Goal: Task Accomplishment & Management: Manage account settings

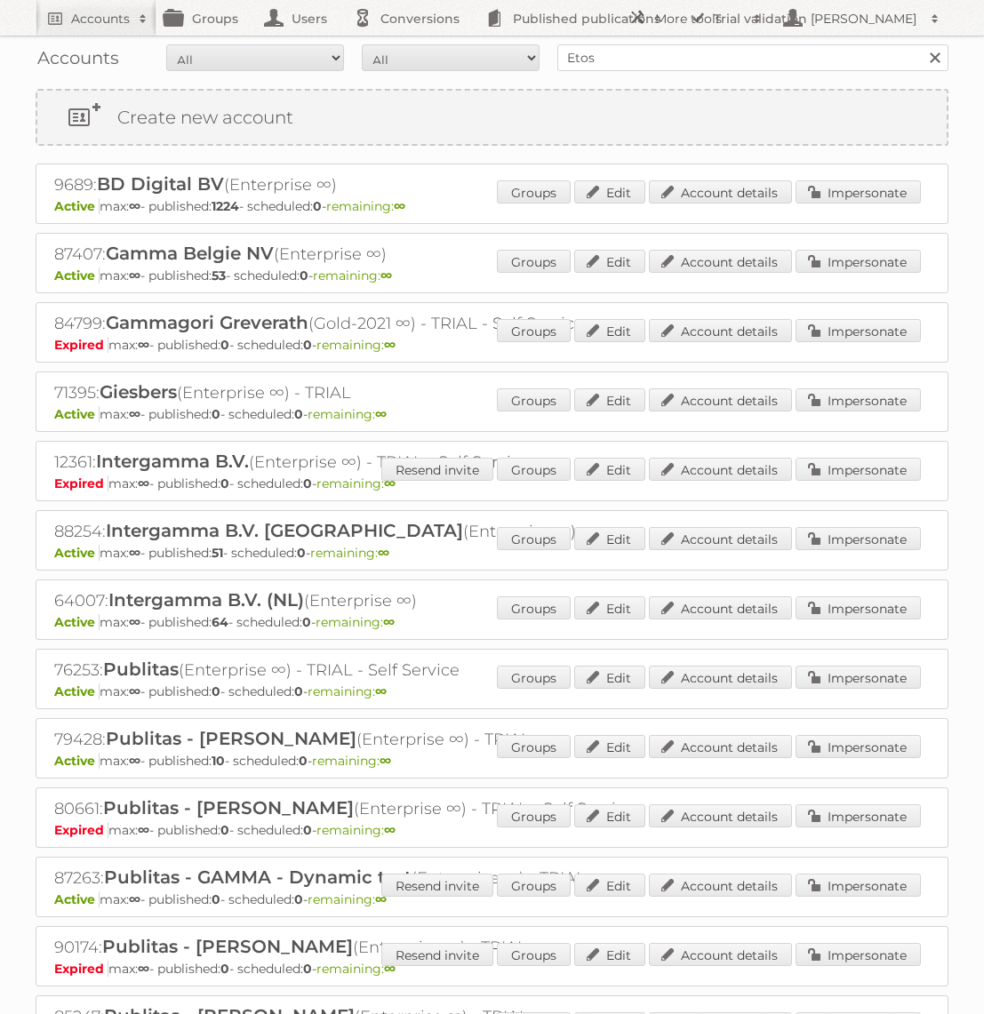
type input "Etos"
click at [921, 44] on input "Search" at bounding box center [934, 57] width 27 height 27
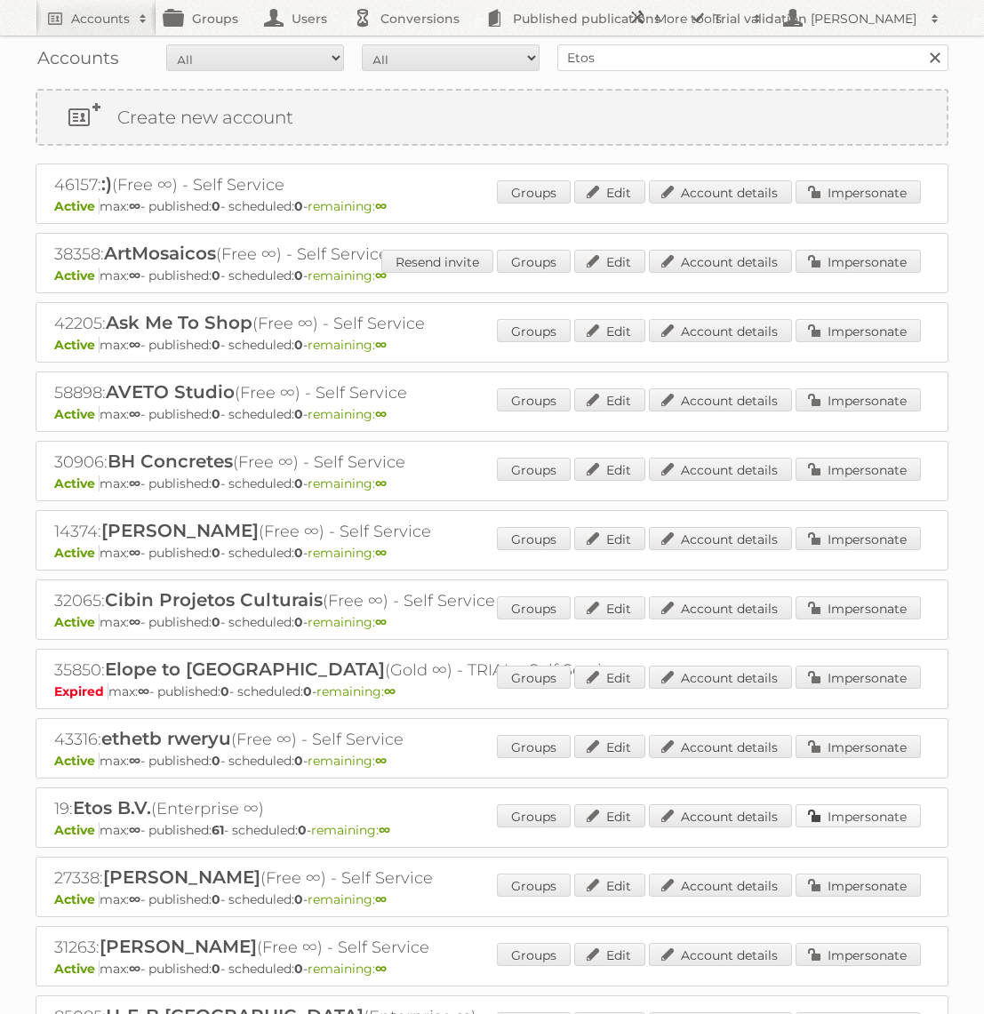
click at [819, 804] on link "Impersonate" at bounding box center [858, 815] width 125 height 23
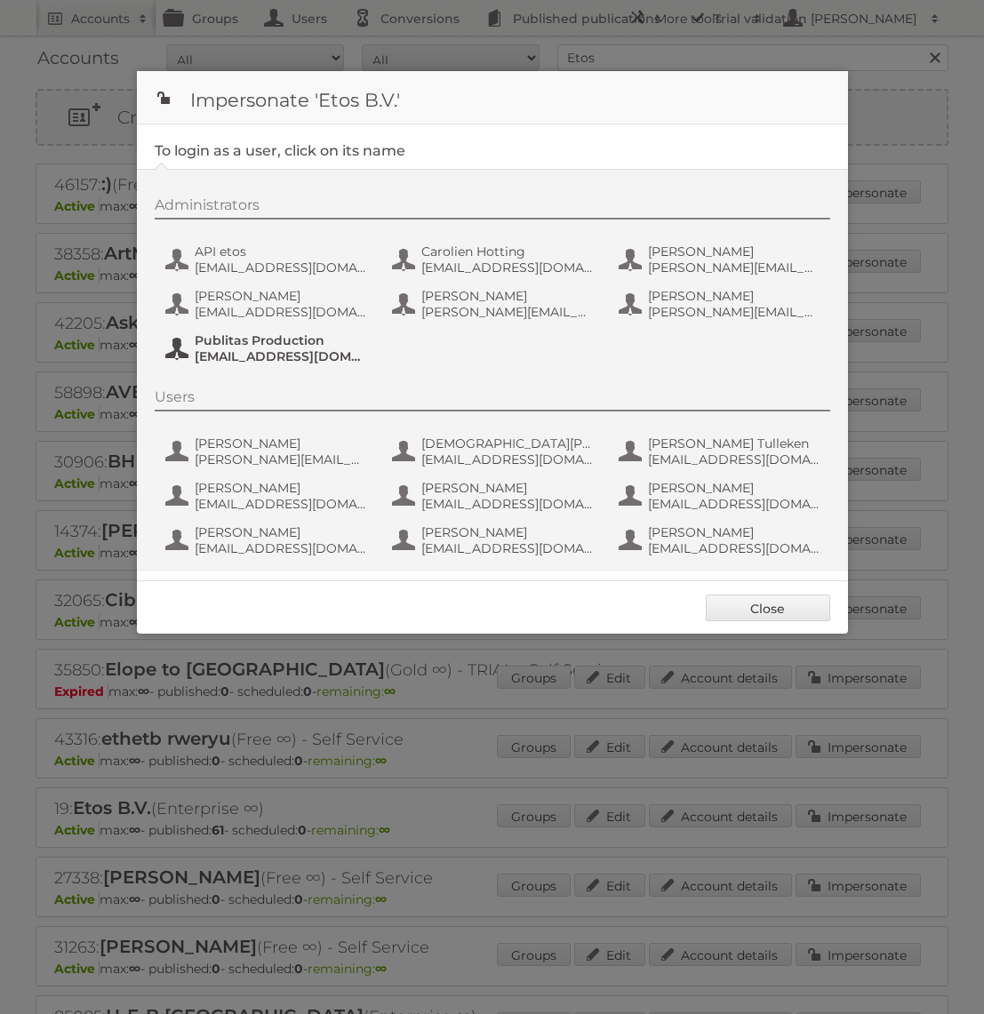
click at [252, 365] on button "Publitas Production fs+etos@publitas.com" at bounding box center [268, 349] width 209 height 36
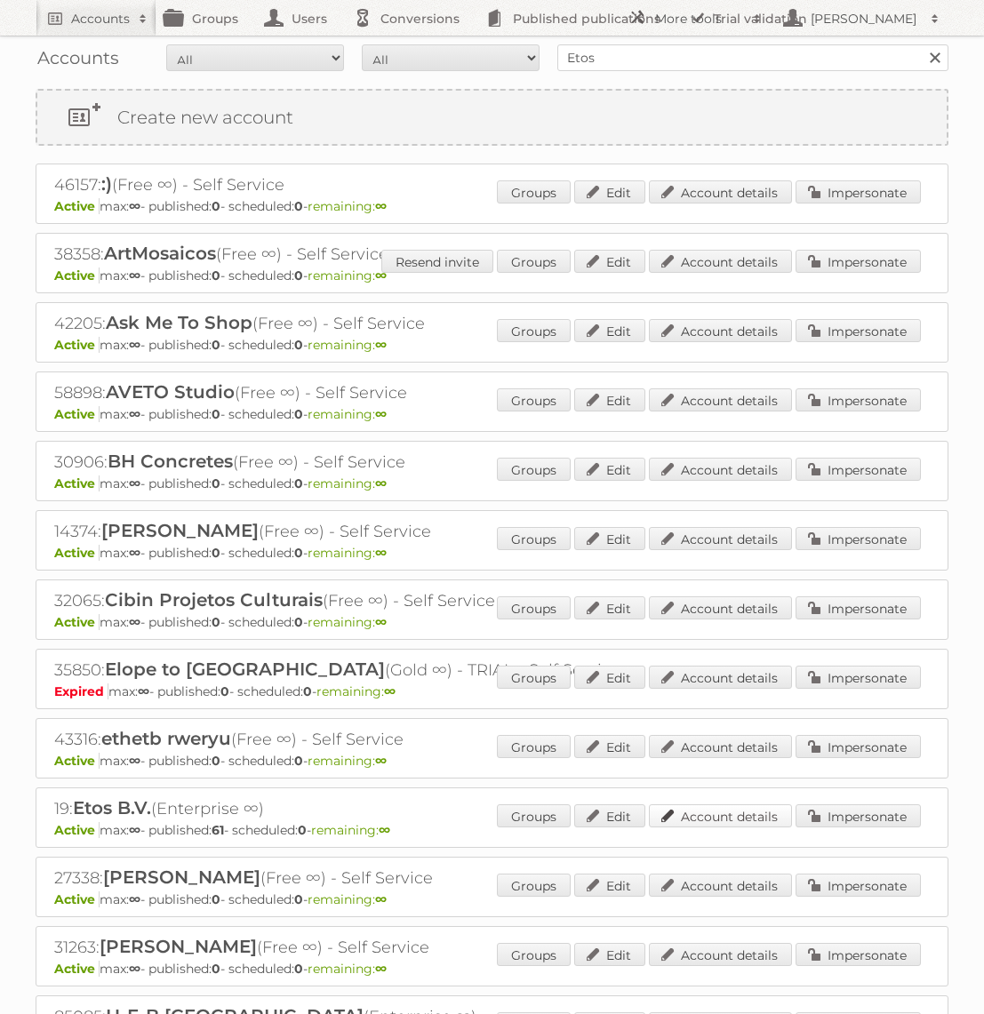
click at [688, 808] on link "Account details" at bounding box center [720, 815] width 143 height 23
click at [644, 68] on input "Etos" at bounding box center [752, 57] width 391 height 27
type input "Action PIA"
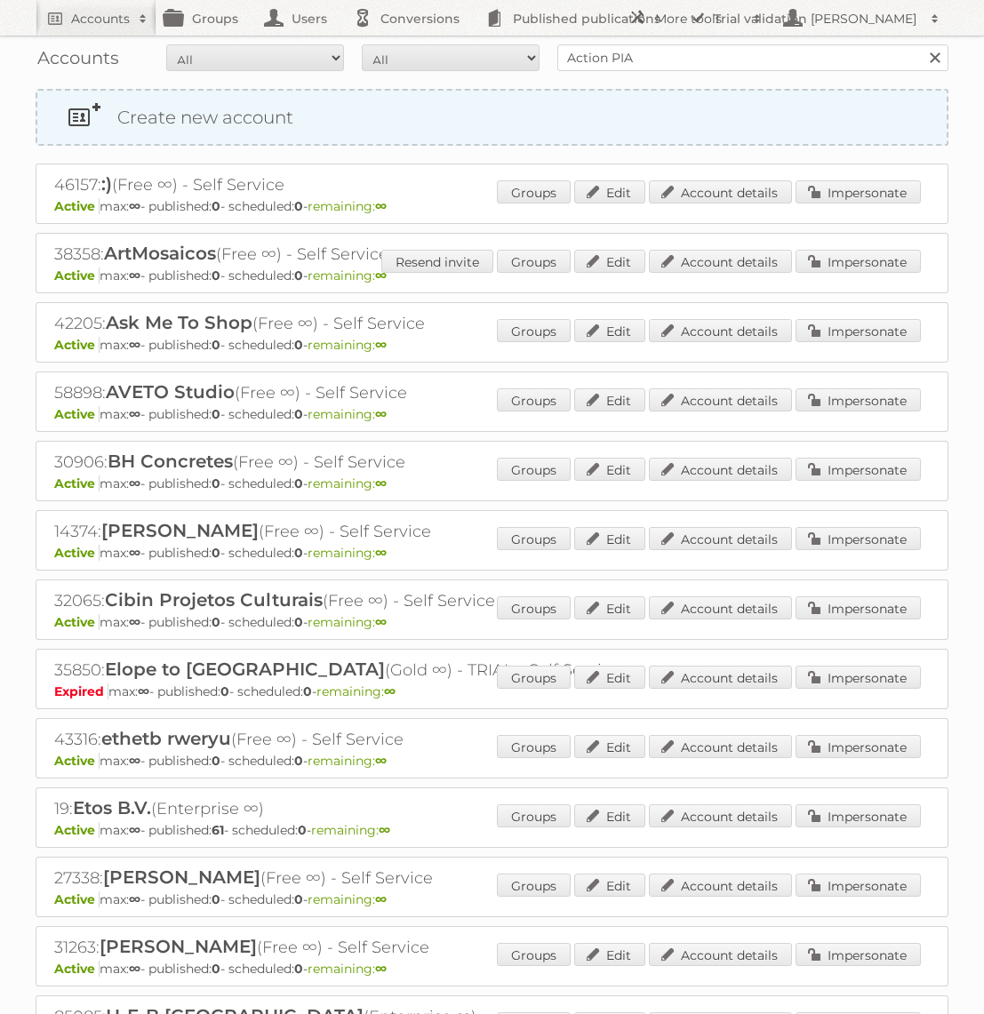
click at [921, 44] on input "Search" at bounding box center [934, 57] width 27 height 27
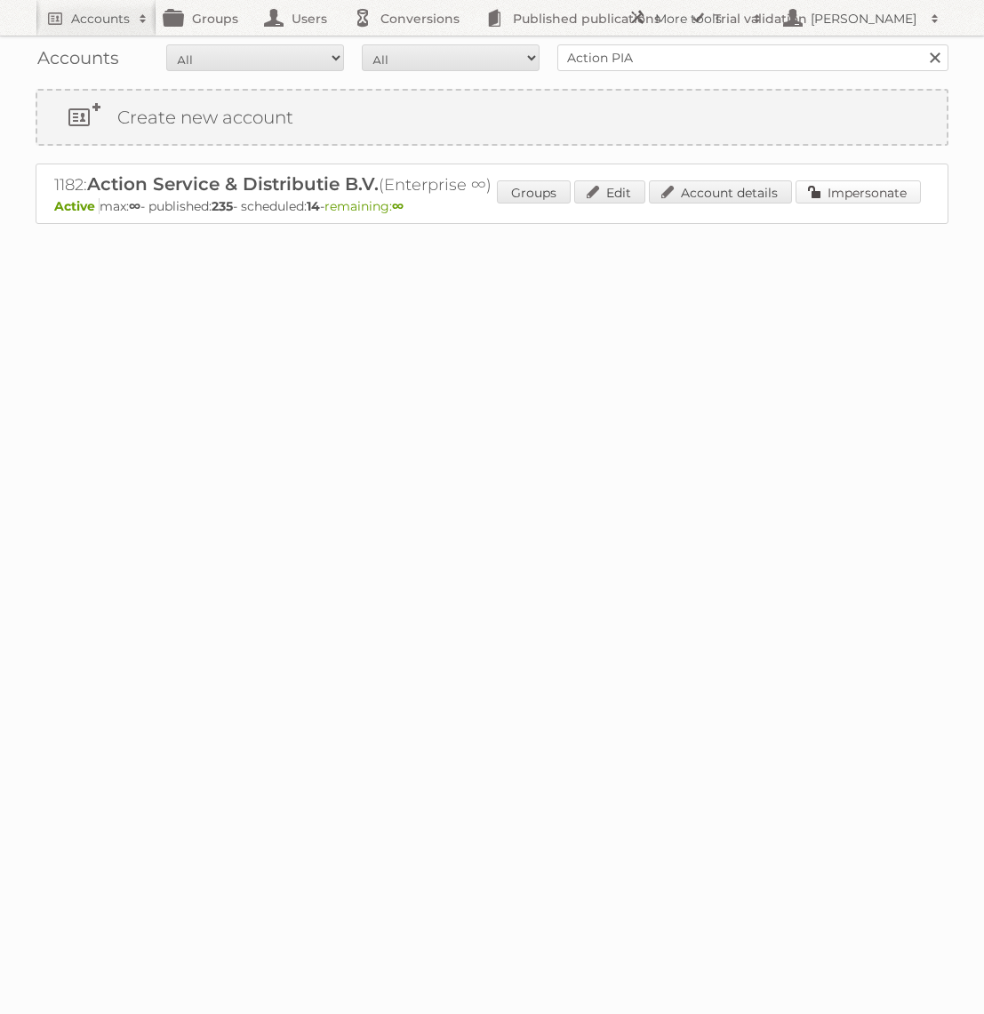
click at [875, 193] on link "Impersonate" at bounding box center [858, 191] width 125 height 23
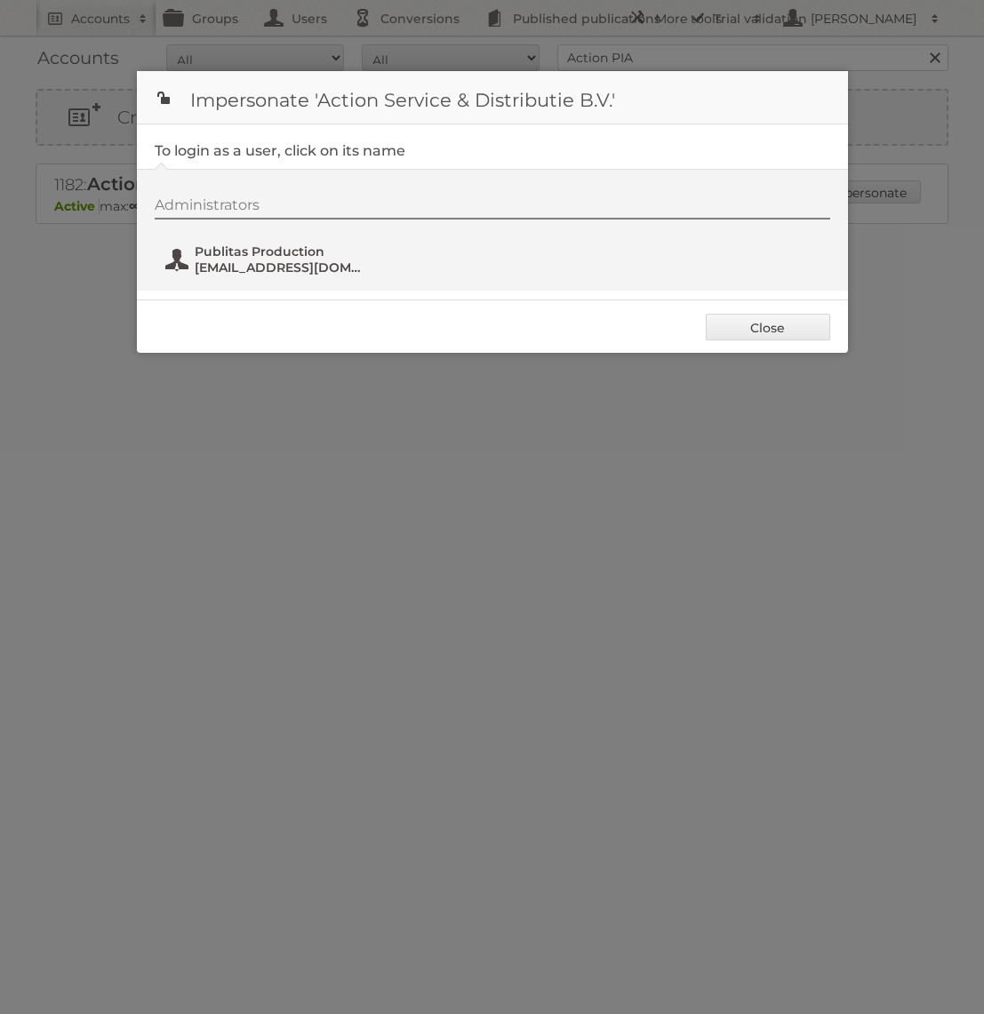
click at [296, 246] on span "Publitas Production" at bounding box center [281, 252] width 172 height 16
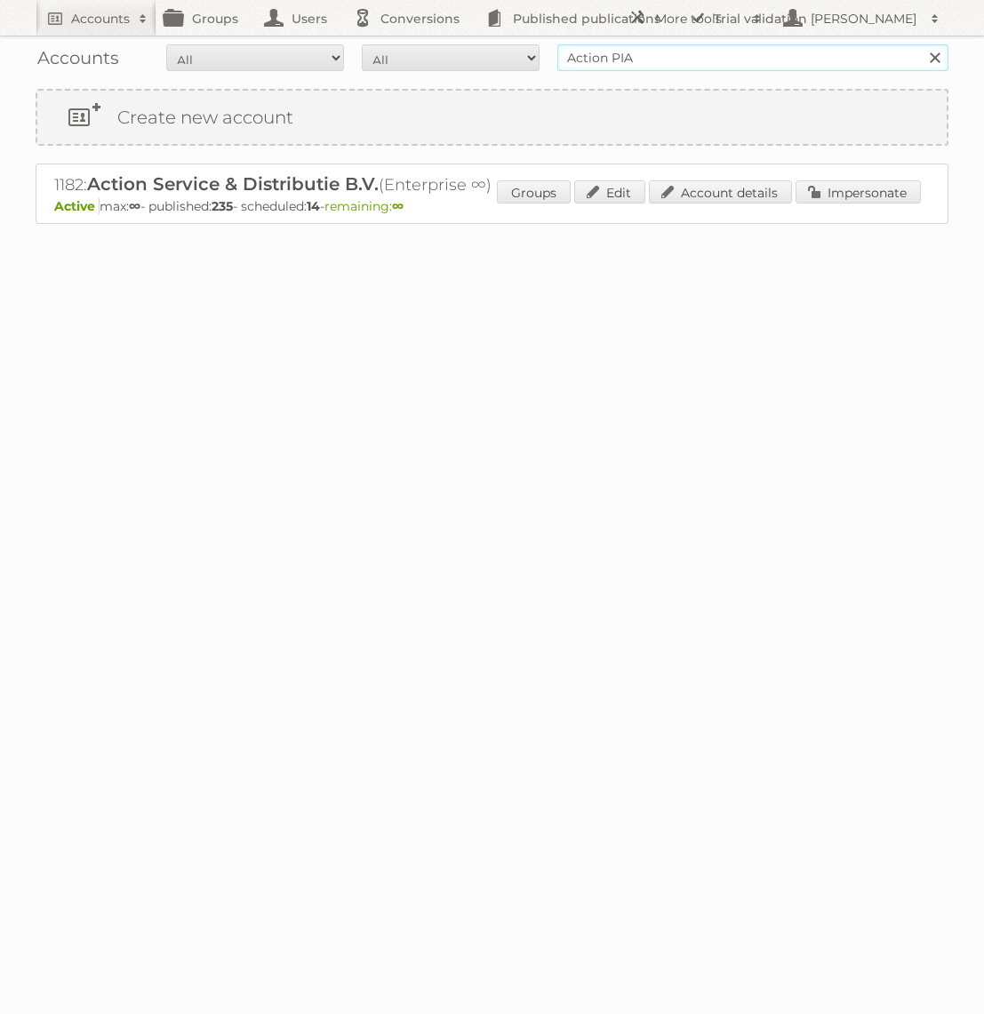
click at [632, 53] on input "Action PIA" at bounding box center [752, 57] width 391 height 27
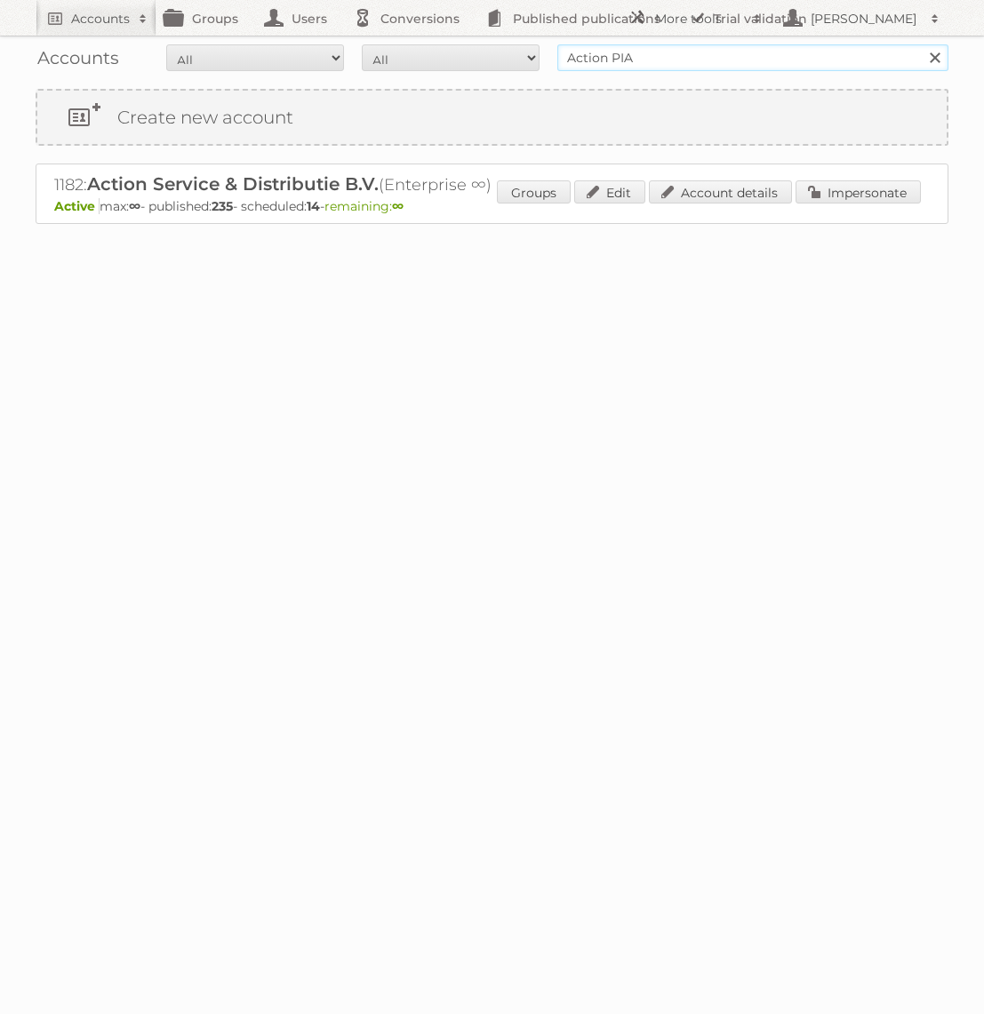
click at [632, 53] on input "Action PIA" at bounding box center [752, 57] width 391 height 27
type input "Brico"
click at [921, 44] on input "Search" at bounding box center [934, 57] width 27 height 27
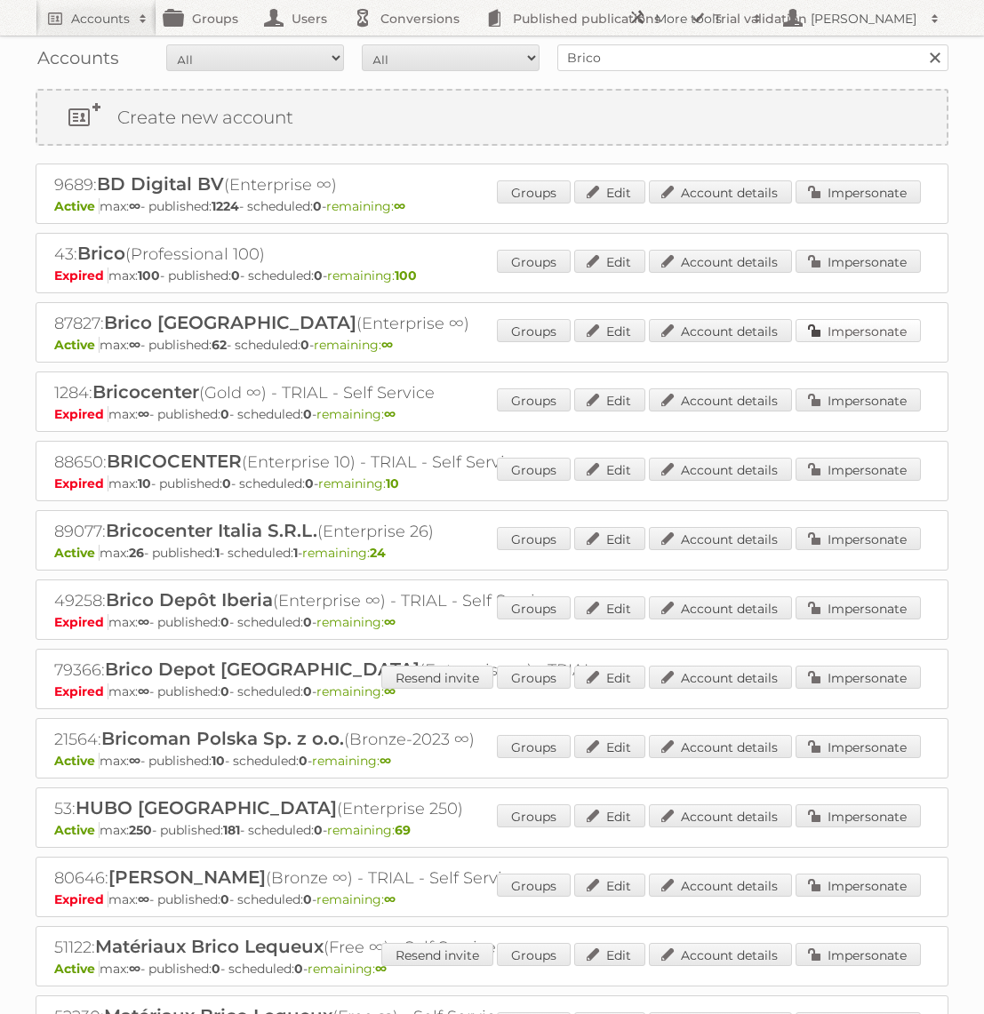
click at [853, 330] on link "Impersonate" at bounding box center [858, 330] width 125 height 23
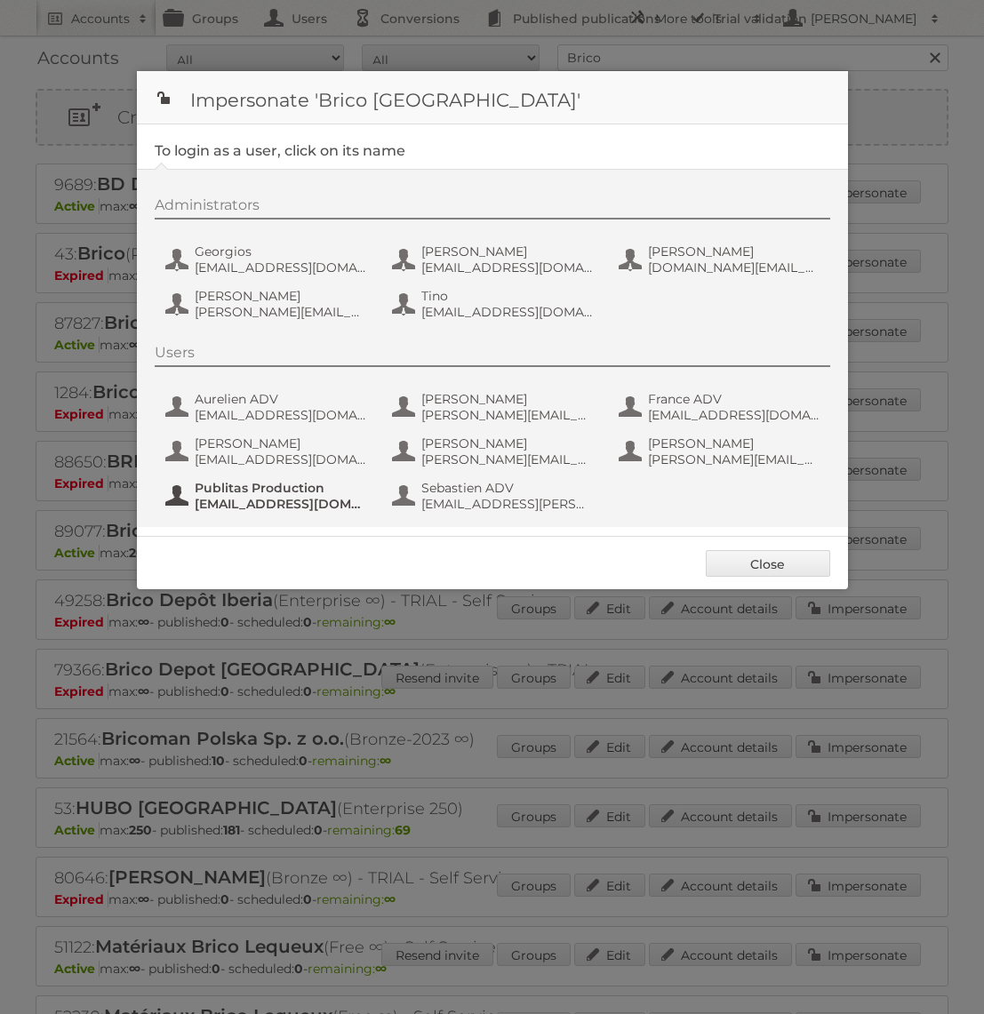
click at [239, 484] on span "Publitas Production" at bounding box center [281, 488] width 172 height 16
